Goal: Task Accomplishment & Management: Use online tool/utility

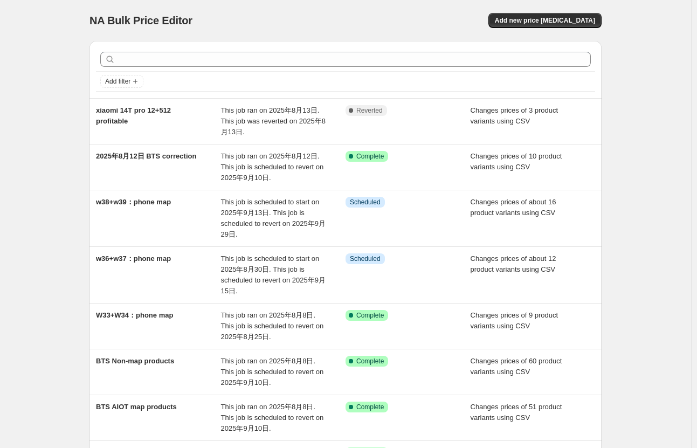
click at [416, 19] on div "Add new price [MEDICAL_DATA]" at bounding box center [472, 20] width 257 height 15
click at [534, 20] on span "Add new price [MEDICAL_DATA]" at bounding box center [545, 20] width 100 height 9
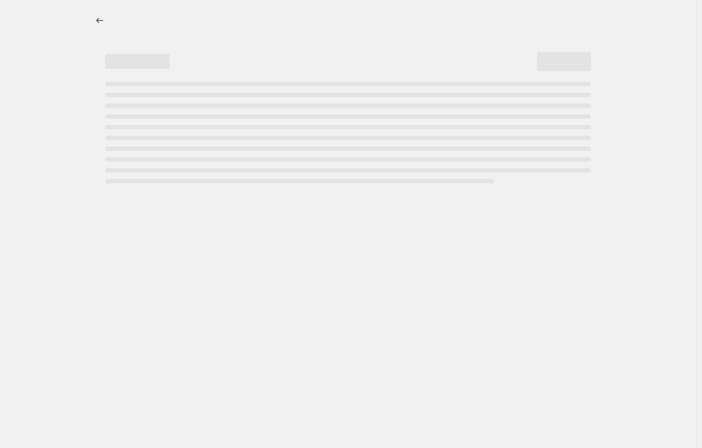
drag, startPoint x: 382, startPoint y: 242, endPoint x: 438, endPoint y: 18, distance: 230.9
click at [382, 242] on div at bounding box center [348, 224] width 696 height 448
select select "percentage"
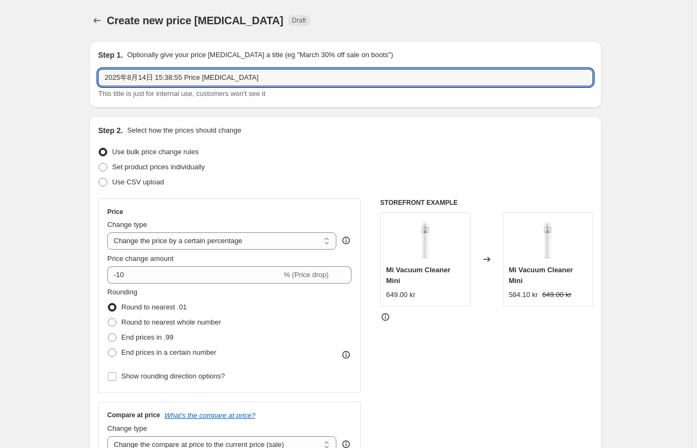
drag, startPoint x: 276, startPoint y: 79, endPoint x: -15, endPoint y: 88, distance: 291.0
click at [0, 88] on html "Home Settings Plans Skip to content Create new price [MEDICAL_DATA]. This page …" at bounding box center [348, 224] width 697 height 448
paste input "[PERSON_NAME] Note 13 Pro 8/256"
click at [240, 78] on input "[PERSON_NAME] Note 13 Pro 8/256" at bounding box center [345, 77] width 495 height 17
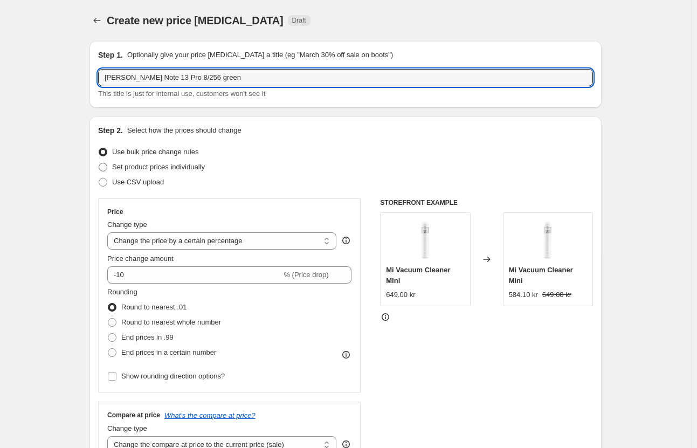
type input "[PERSON_NAME] Note 13 Pro 8/256 green"
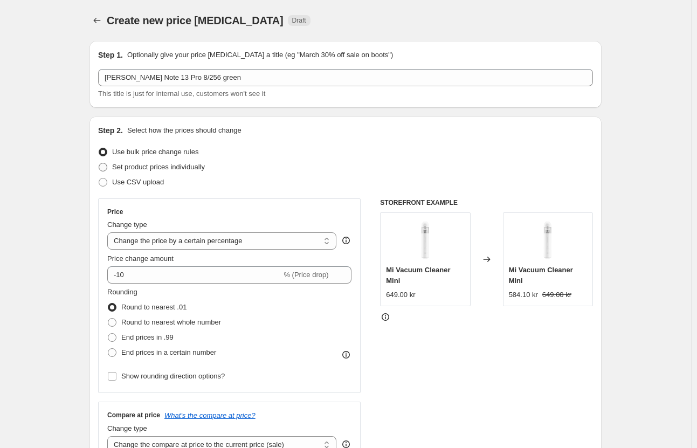
click at [202, 168] on span "Set product prices individually" at bounding box center [158, 167] width 93 height 8
click at [99, 163] on input "Set product prices individually" at bounding box center [99, 163] width 1 height 1
radio input "true"
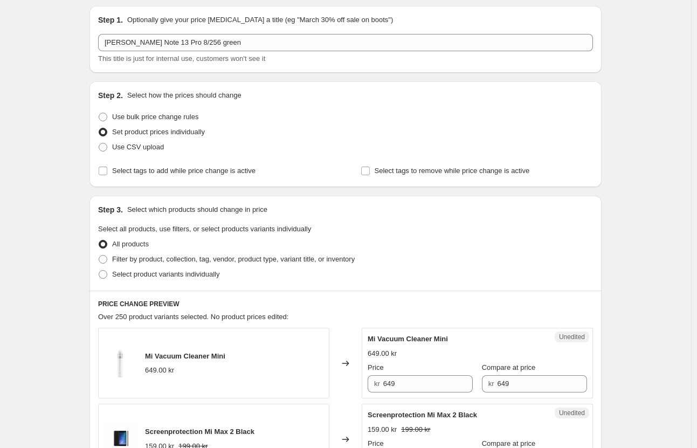
scroll to position [54, 0]
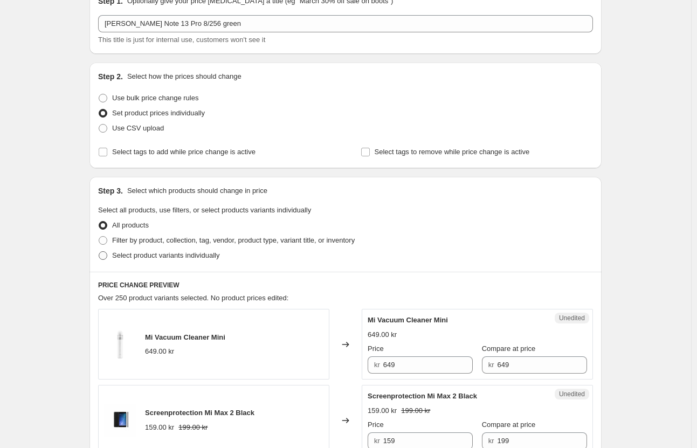
click at [191, 259] on span "Select product variants individually" at bounding box center [165, 255] width 107 height 8
click at [99, 252] on input "Select product variants individually" at bounding box center [99, 251] width 1 height 1
radio input "true"
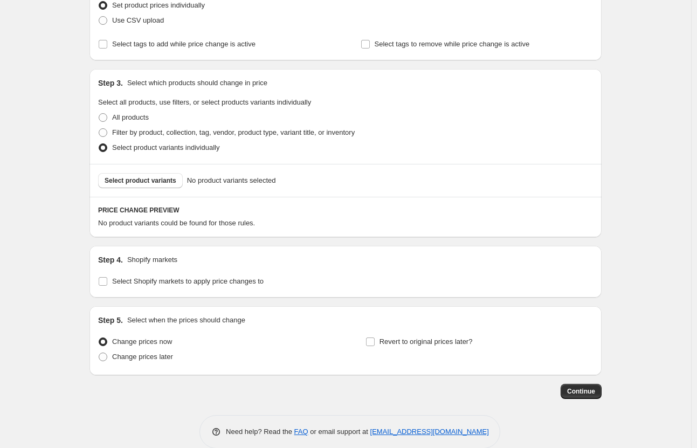
scroll to position [178, 0]
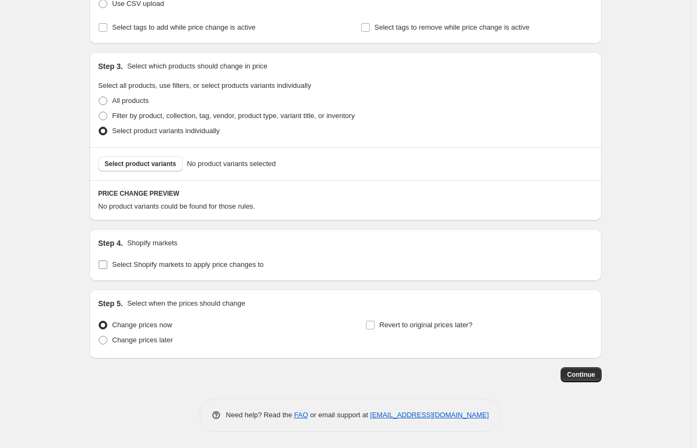
click at [237, 263] on span "Select Shopify markets to apply price changes to" at bounding box center [187, 264] width 151 height 8
click at [107, 263] on input "Select Shopify markets to apply price changes to" at bounding box center [103, 264] width 9 height 9
checkbox input "true"
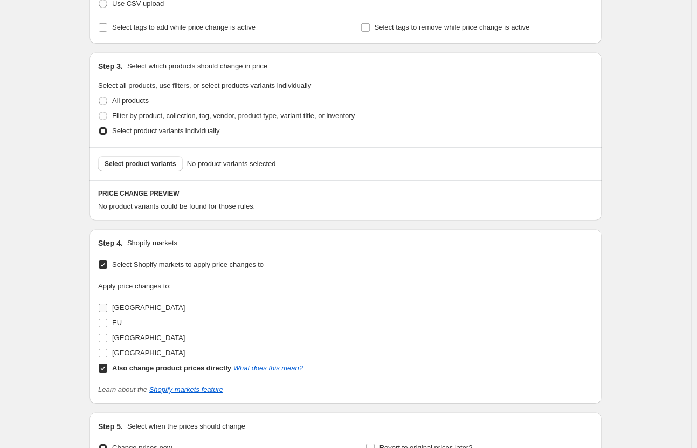
click at [138, 304] on span "[GEOGRAPHIC_DATA]" at bounding box center [148, 307] width 73 height 8
click at [107, 304] on input "[GEOGRAPHIC_DATA]" at bounding box center [103, 307] width 9 height 9
checkbox input "true"
click at [133, 340] on span "[GEOGRAPHIC_DATA]" at bounding box center [148, 337] width 73 height 8
click at [107, 340] on input "[GEOGRAPHIC_DATA]" at bounding box center [103, 337] width 9 height 9
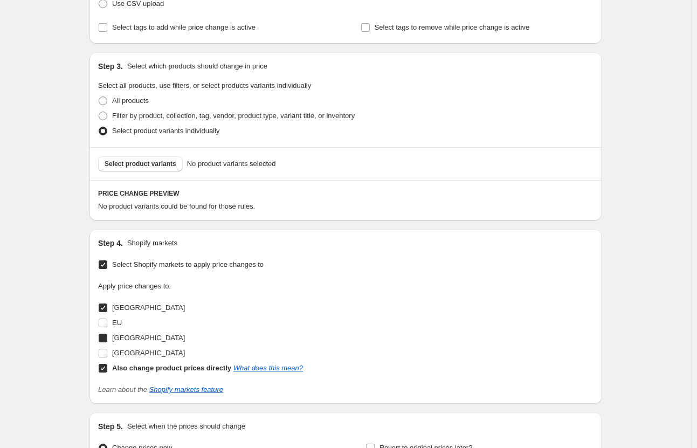
checkbox input "true"
click at [134, 350] on span "[GEOGRAPHIC_DATA]" at bounding box center [148, 353] width 73 height 8
click at [107, 350] on input "[GEOGRAPHIC_DATA]" at bounding box center [103, 353] width 9 height 9
checkbox input "true"
click at [169, 163] on span "Select product variants" at bounding box center [141, 163] width 72 height 9
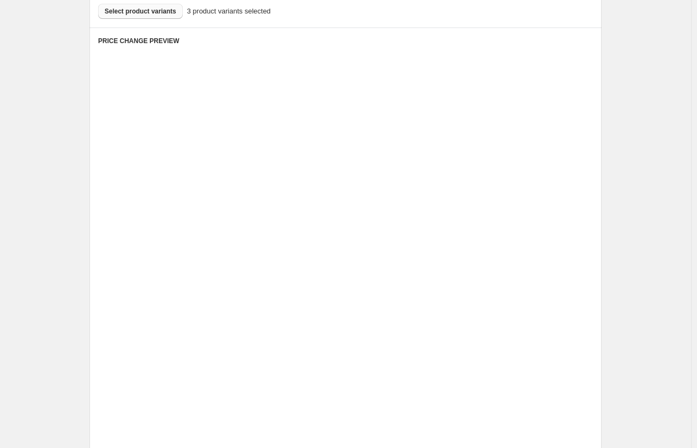
scroll to position [340, 0]
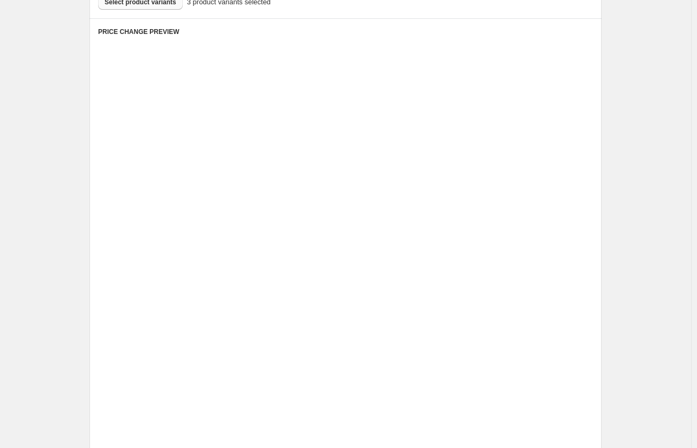
click at [349, 277] on div "Changed to" at bounding box center [345, 242] width 32 height 71
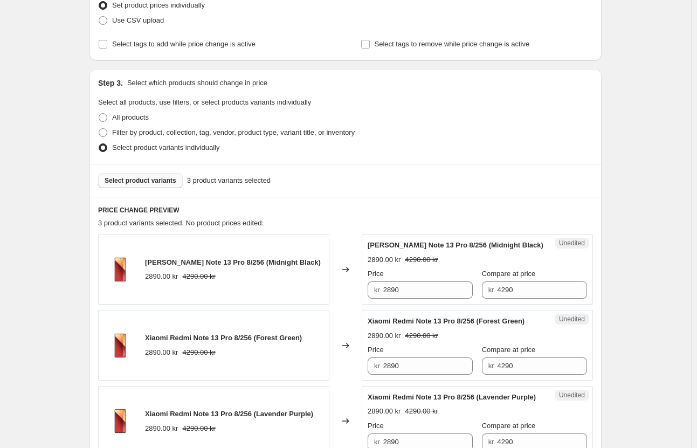
scroll to position [215, 0]
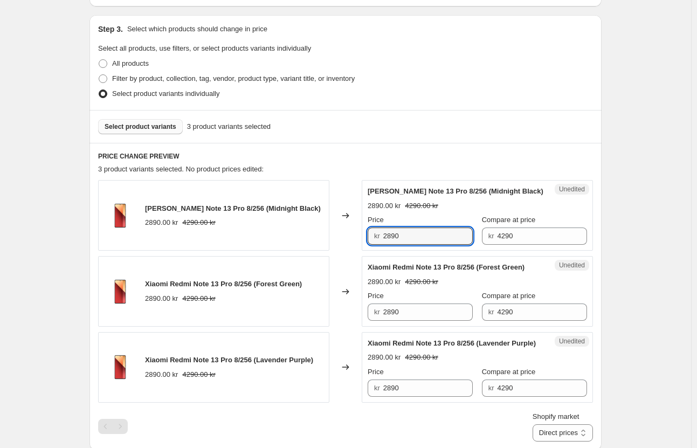
drag, startPoint x: 413, startPoint y: 240, endPoint x: 362, endPoint y: 239, distance: 51.2
click at [362, 239] on div "Xiaomi Redmi Note 13 Pro 8/256 (Midnight Black) 2890.00 kr 4290.00 kr Changed t…" at bounding box center [345, 215] width 495 height 71
type input "2490"
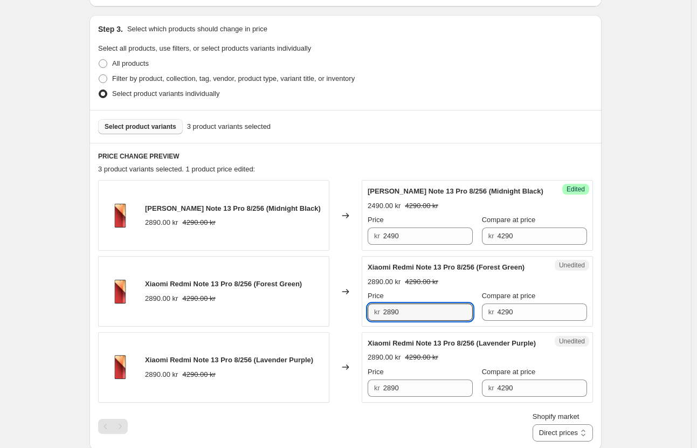
drag, startPoint x: 420, startPoint y: 305, endPoint x: 347, endPoint y: 303, distance: 72.2
click at [356, 307] on div "Xiaomi Redmi Note 13 Pro 8/256 (Forest Green) 2890.00 kr 4290.00 kr Changed to …" at bounding box center [345, 291] width 495 height 71
type input "2490"
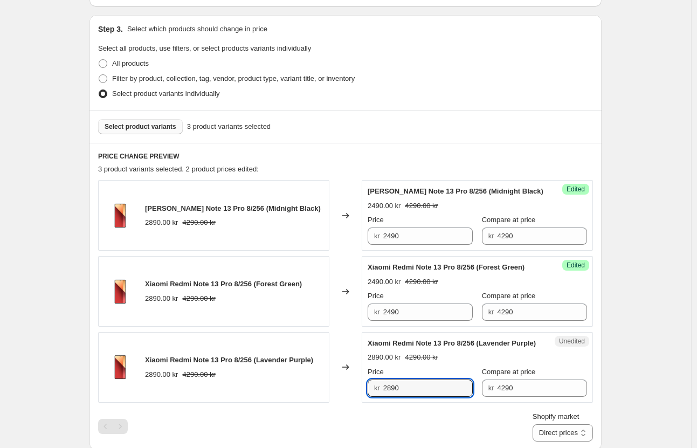
drag, startPoint x: 419, startPoint y: 393, endPoint x: 335, endPoint y: 392, distance: 84.0
click at [339, 395] on div "Xiaomi Redmi Note 13 Pro 8/256 (Lavender Purple) 2890.00 kr 4290.00 kr Changed …" at bounding box center [345, 367] width 495 height 71
type input "2490"
click at [660, 282] on div "Create new price [MEDICAL_DATA]. This page is ready Create new price [MEDICAL_D…" at bounding box center [345, 292] width 691 height 1015
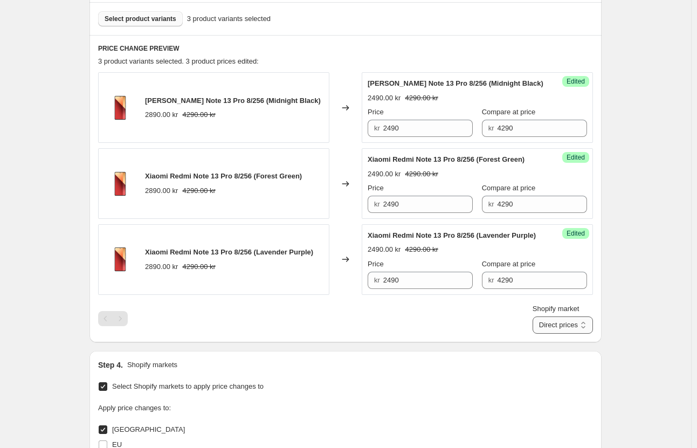
click at [557, 329] on select "Direct prices [GEOGRAPHIC_DATA] [GEOGRAPHIC_DATA] [GEOGRAPHIC_DATA]" at bounding box center [562, 324] width 60 height 17
select select "855048421"
click at [544, 333] on select "Direct prices [GEOGRAPHIC_DATA] [GEOGRAPHIC_DATA] [GEOGRAPHIC_DATA]" at bounding box center [562, 324] width 60 height 17
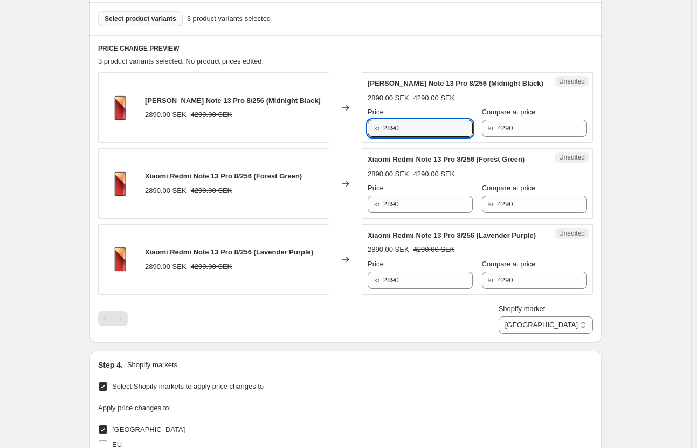
drag, startPoint x: 438, startPoint y: 135, endPoint x: 303, endPoint y: 132, distance: 135.2
click at [303, 132] on div "Xiaomi Redmi Note 13 Pro 8/256 (Midnight Black) 2890.00 SEK 4290.00 SEK Changed…" at bounding box center [345, 107] width 495 height 71
type input "2490"
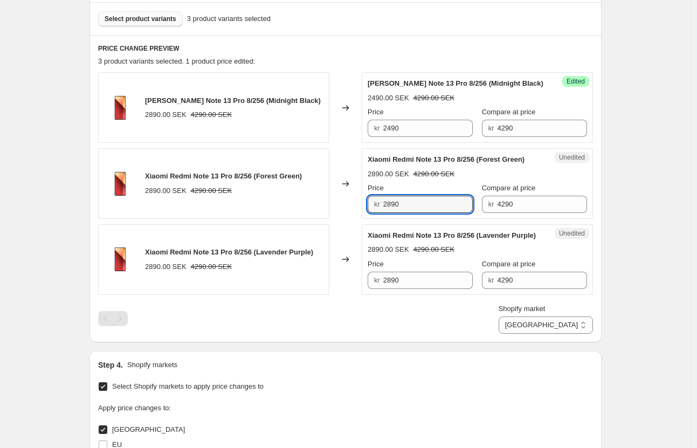
drag, startPoint x: 431, startPoint y: 201, endPoint x: 254, endPoint y: 197, distance: 177.3
click at [254, 197] on div "Xiaomi Redmi Note 13 Pro 8/256 (Forest Green) 2890.00 SEK 4290.00 SEK Changed t…" at bounding box center [345, 183] width 495 height 71
type input "2490"
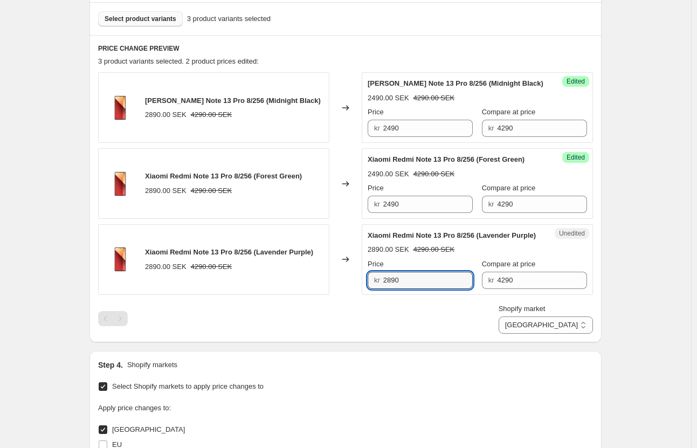
drag, startPoint x: 421, startPoint y: 281, endPoint x: 205, endPoint y: 273, distance: 216.7
click at [205, 273] on div "Xiaomi Redmi Note 13 Pro 8/256 (Lavender Purple) 2890.00 SEK 4290.00 SEK Change…" at bounding box center [345, 259] width 495 height 71
type input "2490"
click at [321, 312] on div "Shopify market Direct prices [GEOGRAPHIC_DATA] [GEOGRAPHIC_DATA] [GEOGRAPHIC_DA…" at bounding box center [345, 318] width 495 height 30
click at [583, 332] on select "Direct prices [GEOGRAPHIC_DATA] [GEOGRAPHIC_DATA] [GEOGRAPHIC_DATA]" at bounding box center [545, 324] width 94 height 17
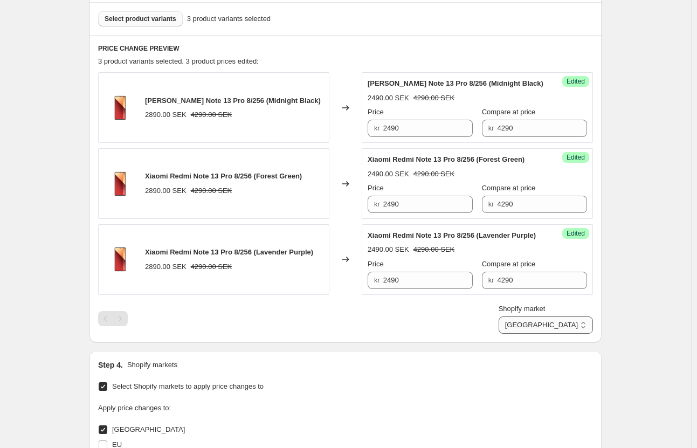
select select "13296369893"
click at [544, 333] on select "Direct prices [GEOGRAPHIC_DATA] [GEOGRAPHIC_DATA] [GEOGRAPHIC_DATA]" at bounding box center [545, 324] width 94 height 17
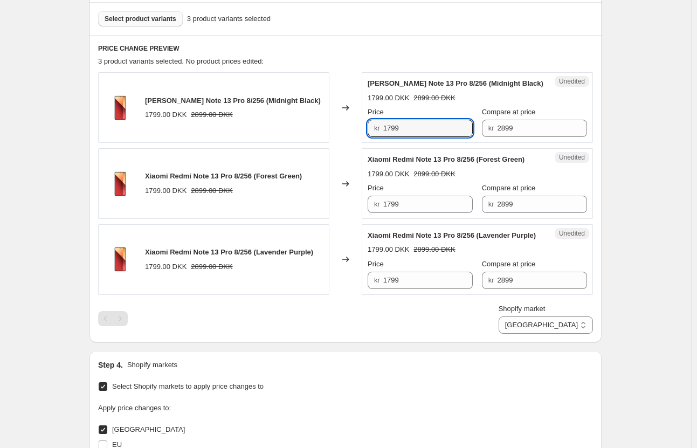
drag, startPoint x: 409, startPoint y: 130, endPoint x: 270, endPoint y: 93, distance: 143.7
click at [271, 95] on div "Xiaomi Redmi Note 13 Pro 8/256 (Midnight Black) 1799.00 DKK 2899.00 DKK Changed…" at bounding box center [345, 107] width 495 height 71
type input "1590"
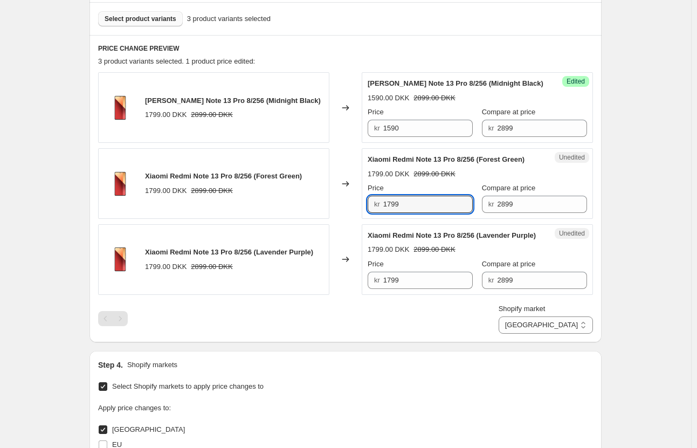
drag, startPoint x: 415, startPoint y: 202, endPoint x: 234, endPoint y: 191, distance: 181.4
click at [237, 192] on div "Xiaomi Redmi Note 13 Pro 8/256 ([GEOGRAPHIC_DATA]) 1799.00 DKK 2899.00 DKK Chan…" at bounding box center [345, 183] width 495 height 71
type input "1590"
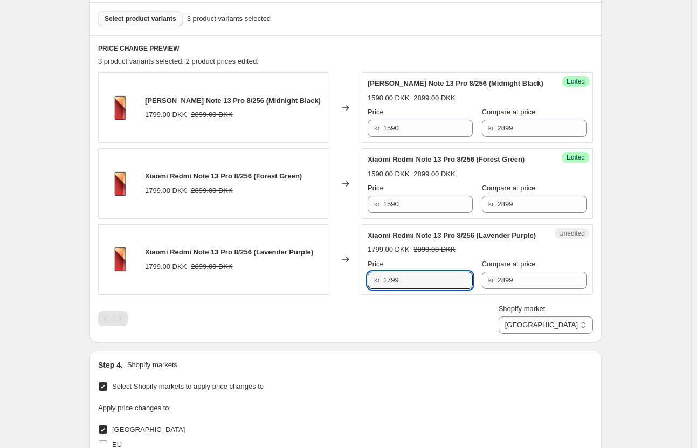
drag, startPoint x: 422, startPoint y: 276, endPoint x: 320, endPoint y: 276, distance: 102.4
click at [320, 276] on div "Xiaomi Redmi Note 13 Pro 8/256 (Lavender Purple) 1799.00 DKK 2899.00 DKK Change…" at bounding box center [345, 259] width 495 height 71
type input "1599"
drag, startPoint x: 414, startPoint y: 205, endPoint x: 281, endPoint y: 206, distance: 133.6
click at [281, 206] on div "Xiaomi Redmi Note 13 Pro 8/256 ([GEOGRAPHIC_DATA]) 1799.00 DKK 2899.00 DKK Chan…" at bounding box center [345, 183] width 495 height 71
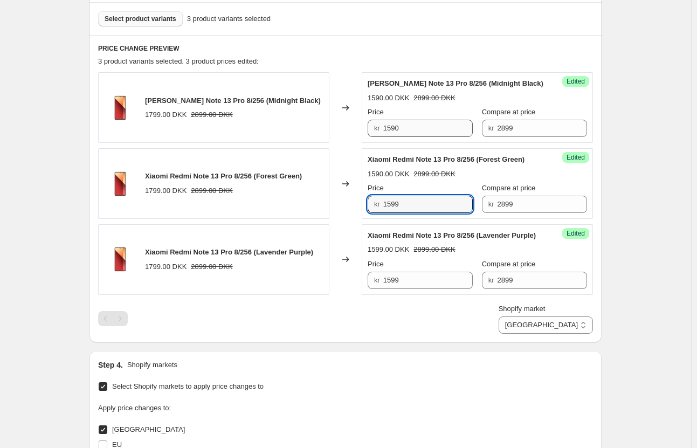
type input "1599"
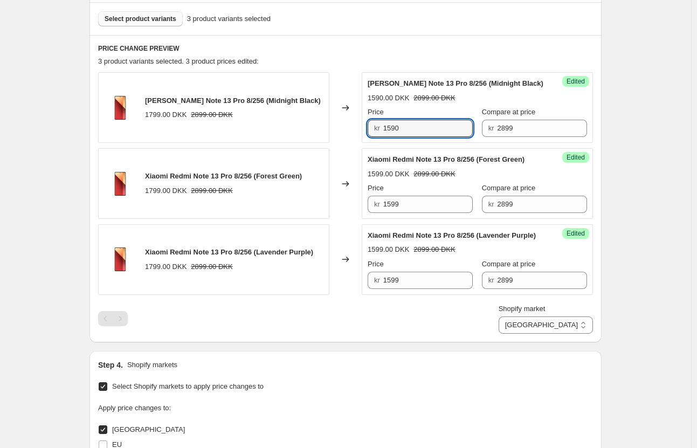
drag, startPoint x: 396, startPoint y: 133, endPoint x: 323, endPoint y: 129, distance: 73.3
click at [323, 134] on div "[PERSON_NAME] Note 13 Pro 8/256 (Midnight Black) 1799.00 DKK 2899.00 DKK Change…" at bounding box center [345, 107] width 495 height 71
type input "1599"
click at [570, 319] on select "Direct prices [GEOGRAPHIC_DATA] [GEOGRAPHIC_DATA] [GEOGRAPHIC_DATA]" at bounding box center [545, 324] width 94 height 17
select select "55491821903"
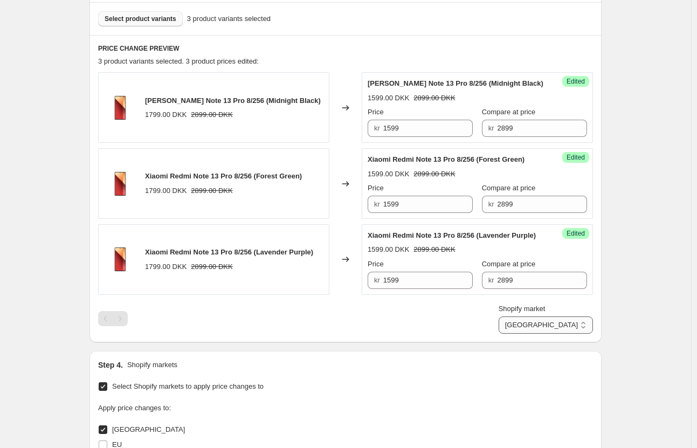
click at [544, 333] on select "Direct prices [GEOGRAPHIC_DATA] [GEOGRAPHIC_DATA] [GEOGRAPHIC_DATA]" at bounding box center [545, 324] width 94 height 17
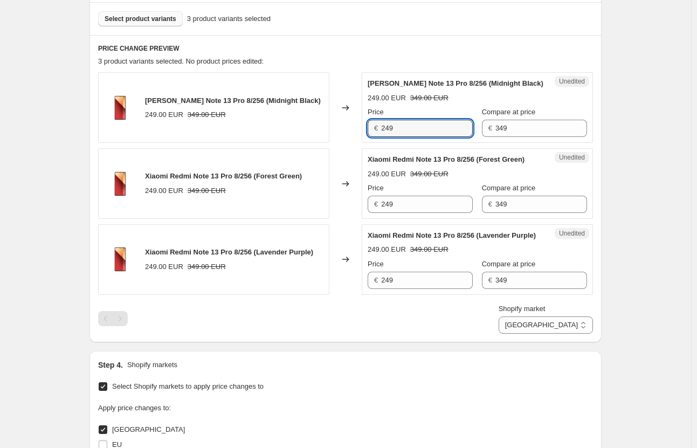
drag, startPoint x: 413, startPoint y: 130, endPoint x: 304, endPoint y: 136, distance: 108.4
click at [304, 136] on div "Xiaomi Redmi Note 13 Pro 8/256 (Midnight Black) 249.00 EUR 349.00 EUR Changed t…" at bounding box center [345, 107] width 495 height 71
type input "229"
drag, startPoint x: 367, startPoint y: 201, endPoint x: 332, endPoint y: 198, distance: 34.6
click at [332, 198] on div "Xiaomi Redmi Note 13 Pro 8/256 (Forest Green) 249.00 EUR 349.00 EUR Changed to …" at bounding box center [345, 183] width 495 height 71
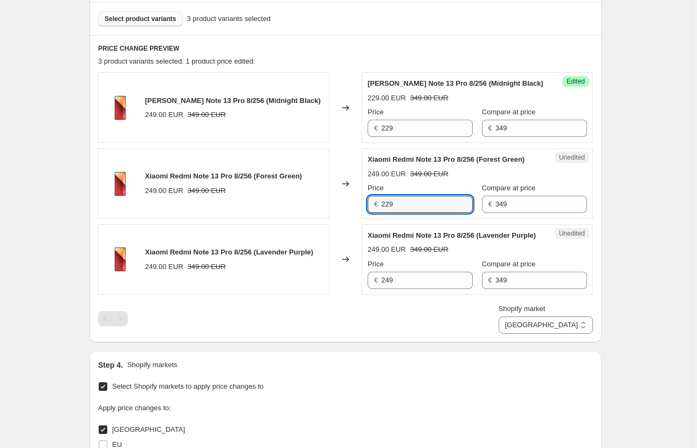
type input "229"
click at [358, 339] on div "PRICE CHANGE PREVIEW 3 product variants selected. 2 product prices edited: [PER…" at bounding box center [345, 188] width 512 height 307
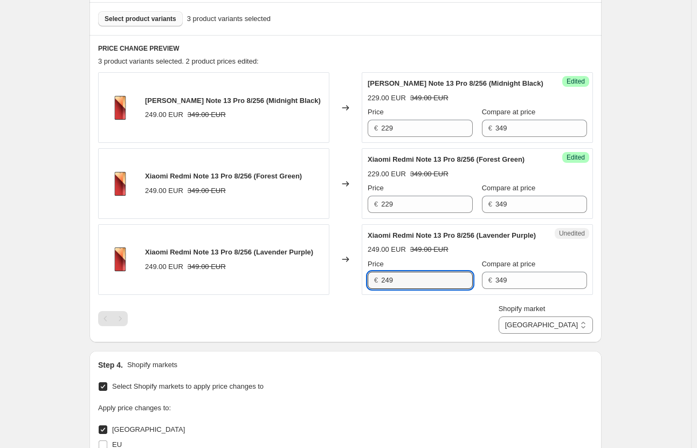
drag, startPoint x: 421, startPoint y: 280, endPoint x: 319, endPoint y: 276, distance: 101.9
click at [320, 276] on div "Xiaomi Redmi Note 13 Pro 8/256 (Lavender Purple) 249.00 EUR 349.00 EUR Changed …" at bounding box center [345, 259] width 495 height 71
type input "229"
click at [337, 320] on div "Shopify market Direct prices [GEOGRAPHIC_DATA] [GEOGRAPHIC_DATA] [GEOGRAPHIC_DA…" at bounding box center [345, 318] width 495 height 30
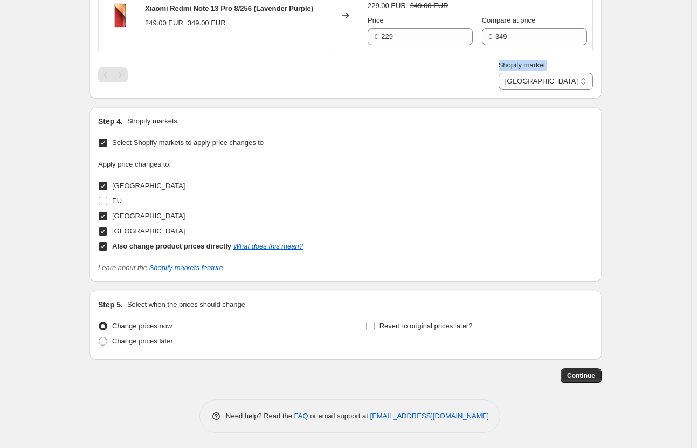
scroll to position [568, 0]
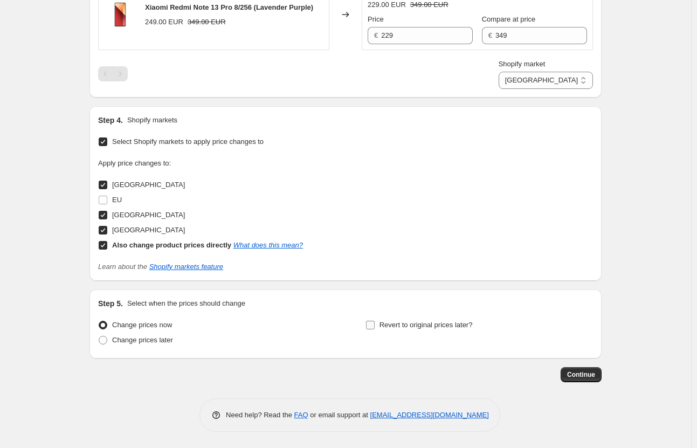
click at [386, 321] on span "Revert to original prices later?" at bounding box center [425, 325] width 93 height 8
click at [374, 321] on input "Revert to original prices later?" at bounding box center [370, 325] width 9 height 9
checkbox input "true"
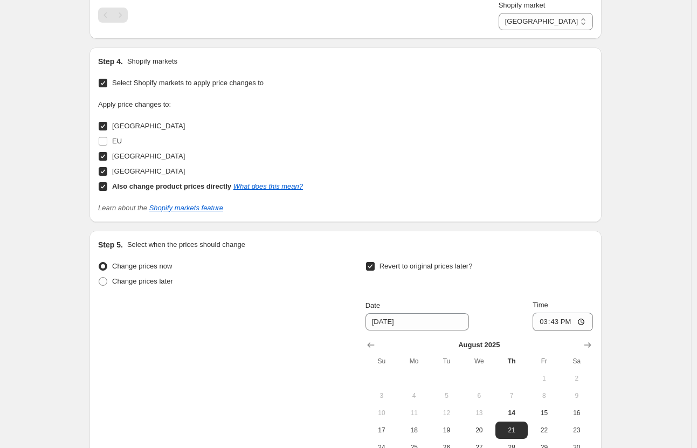
scroll to position [729, 0]
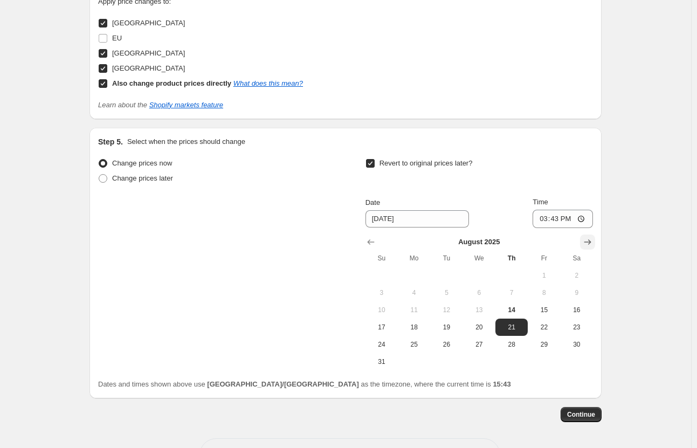
click at [585, 242] on icon "Show next month, September 2025" at bounding box center [587, 241] width 11 height 11
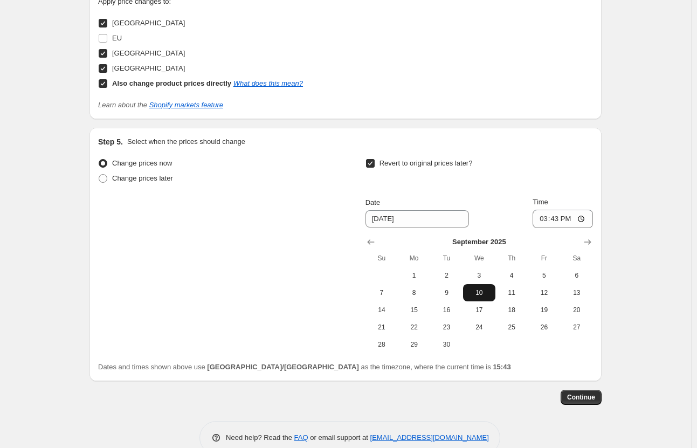
click at [481, 287] on button "10" at bounding box center [479, 292] width 32 height 17
type input "[DATE]"
click at [583, 219] on input "15:43" at bounding box center [562, 219] width 60 height 18
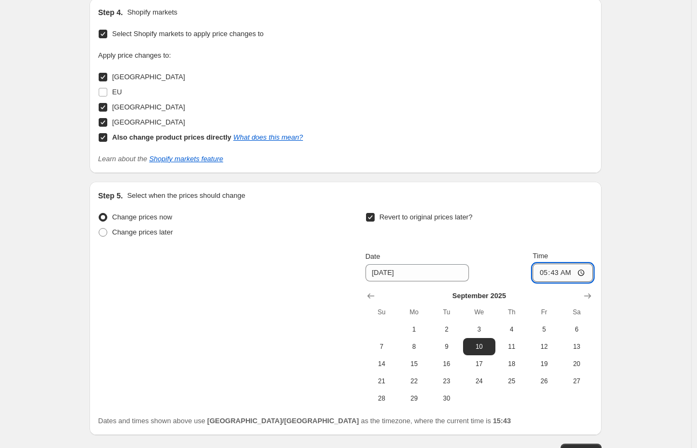
click at [580, 273] on input "05:43" at bounding box center [562, 272] width 60 height 18
type input "05:59"
click at [582, 246] on div "Revert to original prices later? Date [DATE] Time 05:59 [DATE] Su Mo Tu We Th F…" at bounding box center [478, 308] width 227 height 197
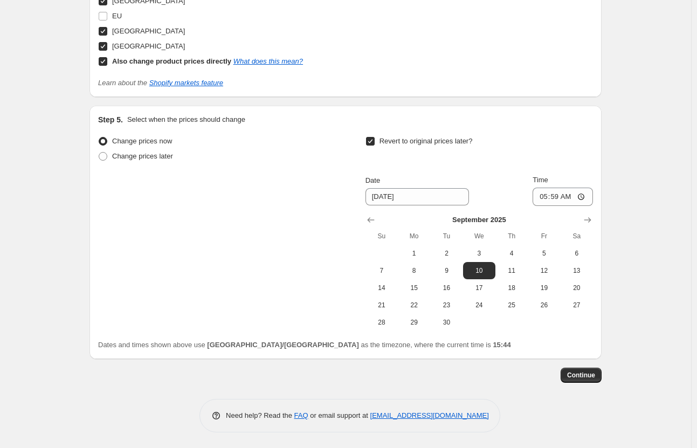
scroll to position [752, 0]
click at [583, 370] on span "Continue" at bounding box center [581, 374] width 28 height 9
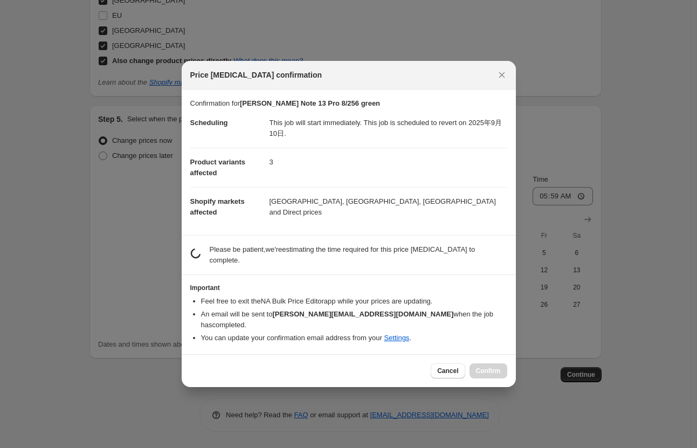
click at [310, 274] on section "estimating job duration... Please be patient, we're estimating the time require…" at bounding box center [349, 254] width 334 height 39
click at [498, 79] on icon "Close" at bounding box center [501, 74] width 11 height 11
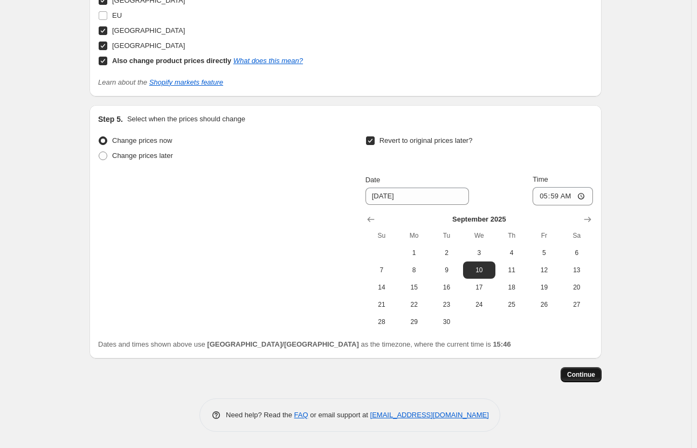
click at [585, 374] on span "Continue" at bounding box center [581, 374] width 28 height 9
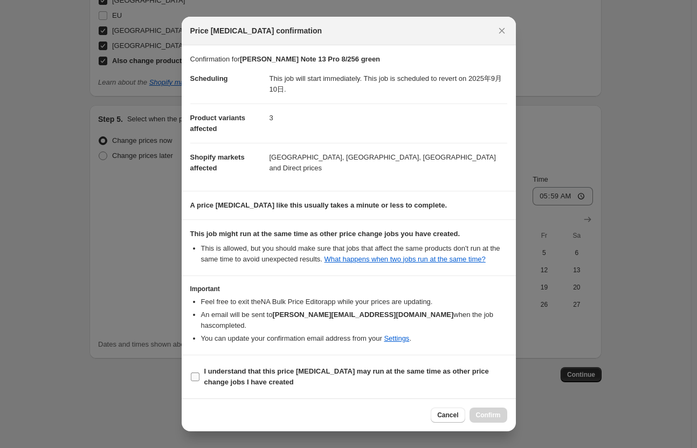
click at [266, 380] on b "I understand that this price [MEDICAL_DATA] may run at the same time as other p…" at bounding box center [346, 376] width 284 height 19
click at [199, 380] on input "I understand that this price [MEDICAL_DATA] may run at the same time as other p…" at bounding box center [195, 376] width 9 height 9
checkbox input "true"
click at [482, 413] on span "Confirm" at bounding box center [488, 414] width 25 height 9
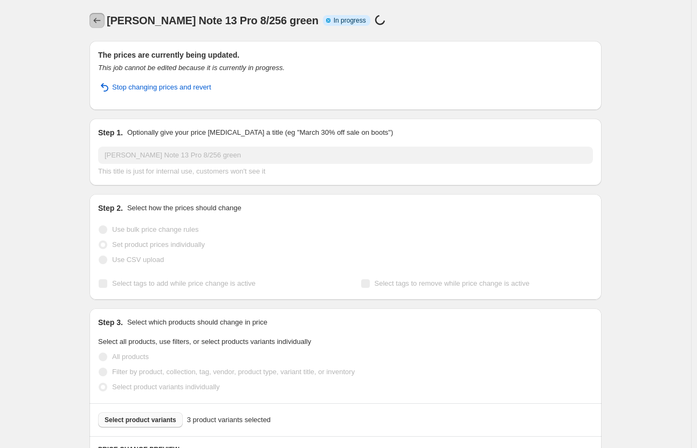
click at [95, 23] on icon "Price change jobs" at bounding box center [97, 20] width 11 height 11
